Goal: Navigation & Orientation: Find specific page/section

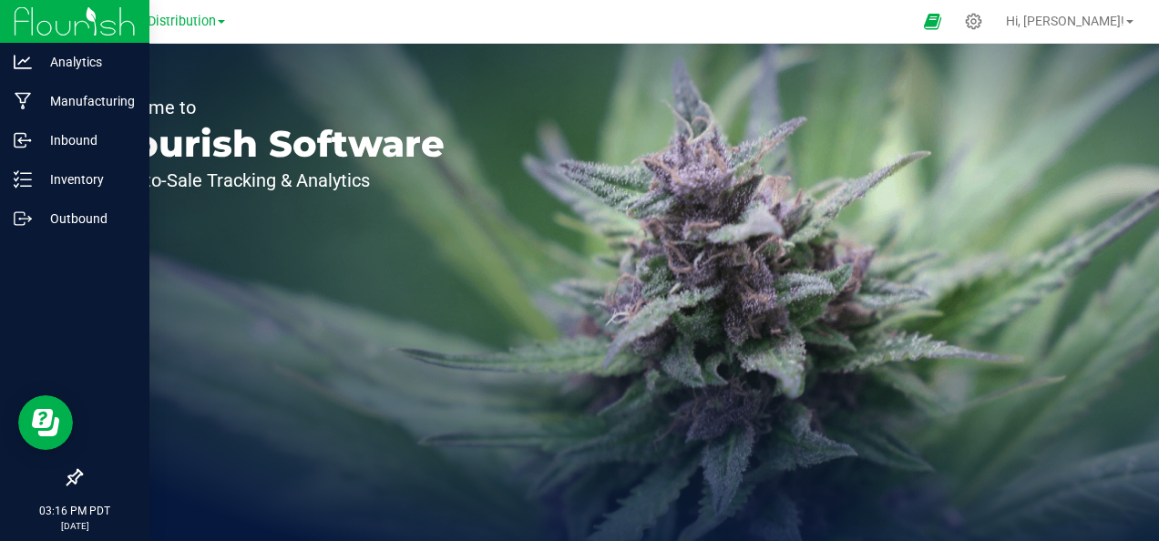
click at [98, 18] on img at bounding box center [75, 21] width 122 height 43
click at [117, 97] on p "Manufacturing" at bounding box center [86, 101] width 109 height 22
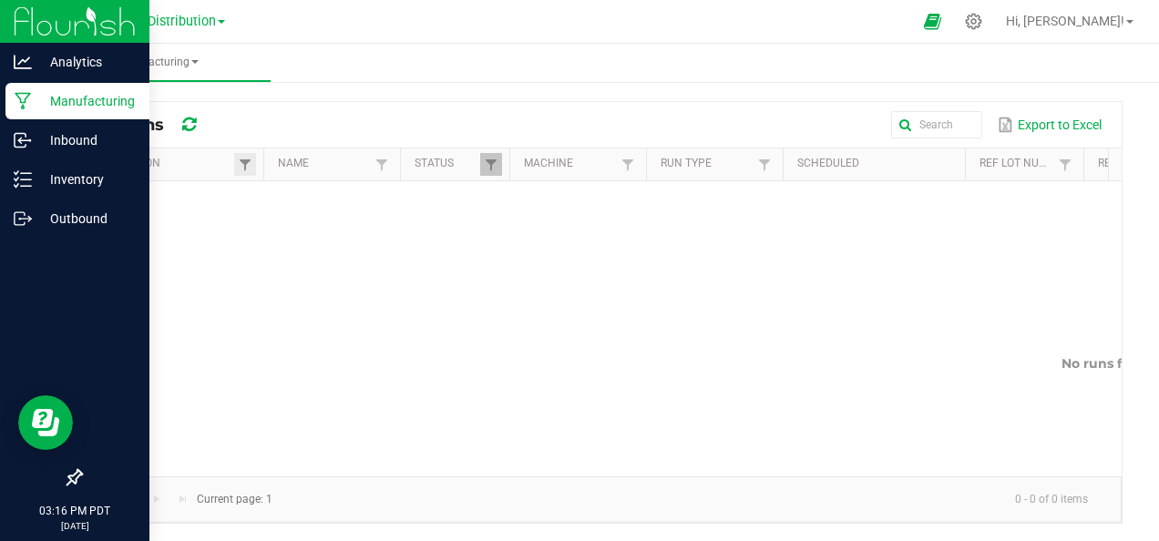
scroll to position [3, 0]
click at [38, 134] on p "Inbound" at bounding box center [86, 140] width 109 height 22
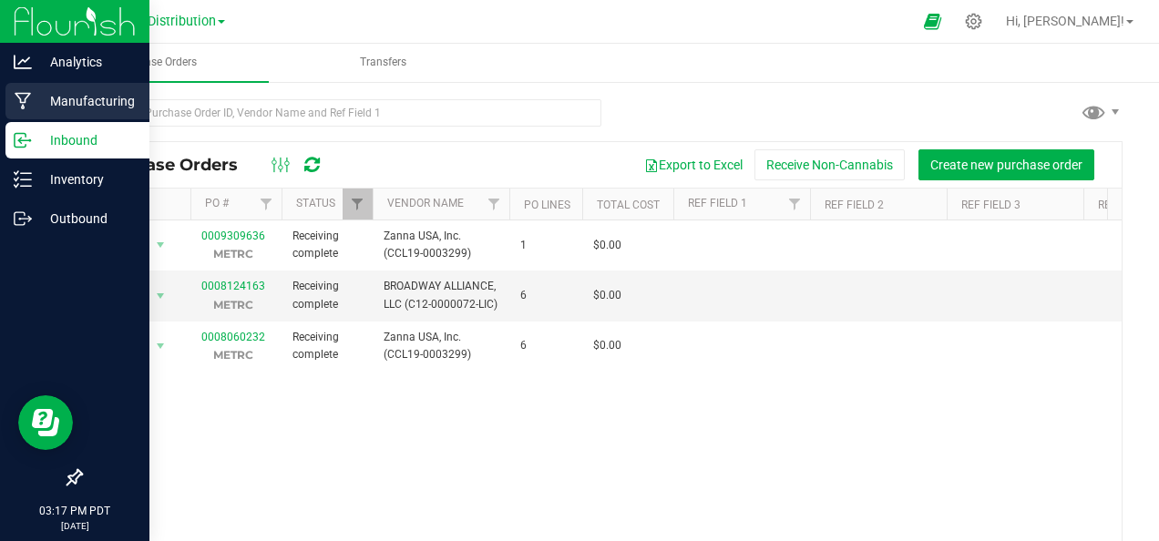
click at [59, 99] on p "Manufacturing" at bounding box center [86, 101] width 109 height 22
